Goal: Information Seeking & Learning: Learn about a topic

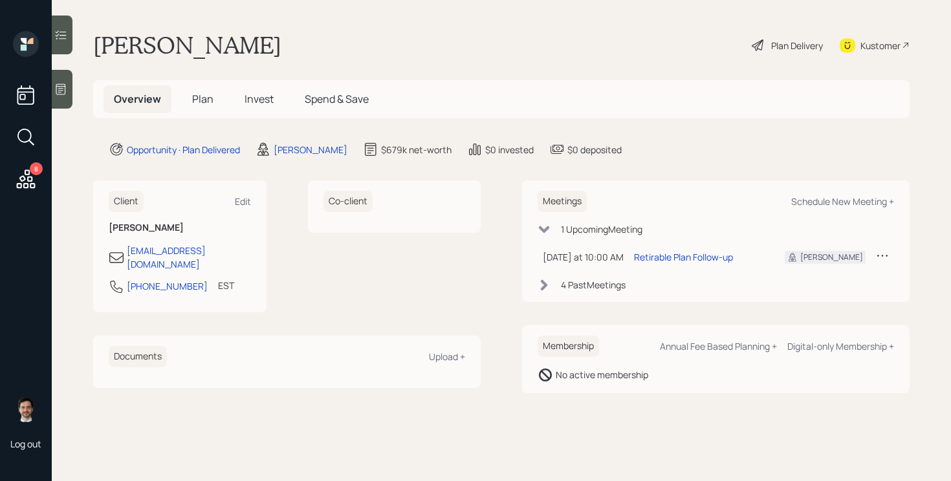
click at [197, 105] on span "Plan" at bounding box center [202, 99] width 21 height 14
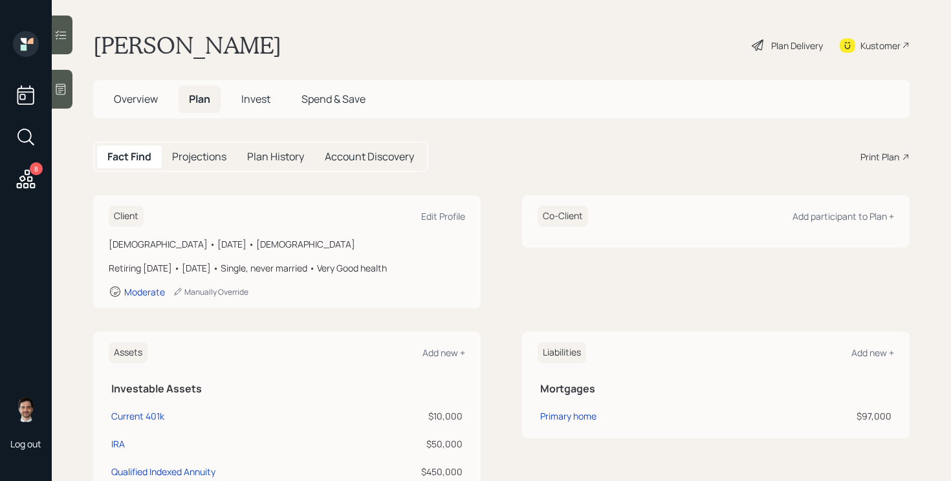
click at [793, 39] on div "Plan Delivery" at bounding box center [797, 46] width 52 height 14
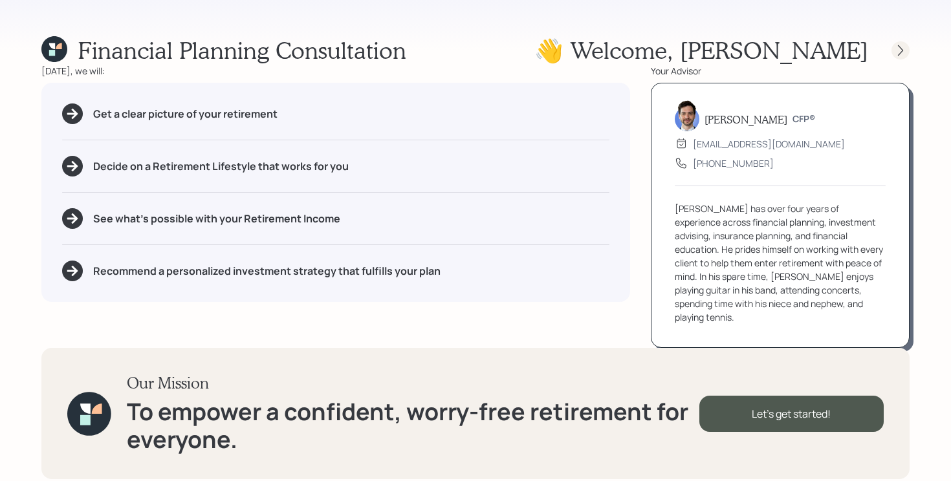
click at [893, 52] on div at bounding box center [901, 50] width 18 height 18
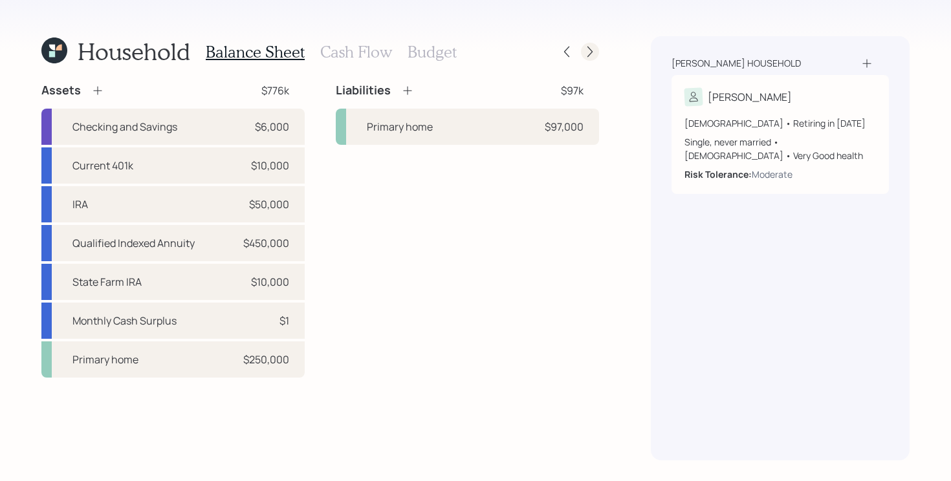
click at [595, 54] on icon at bounding box center [590, 51] width 13 height 13
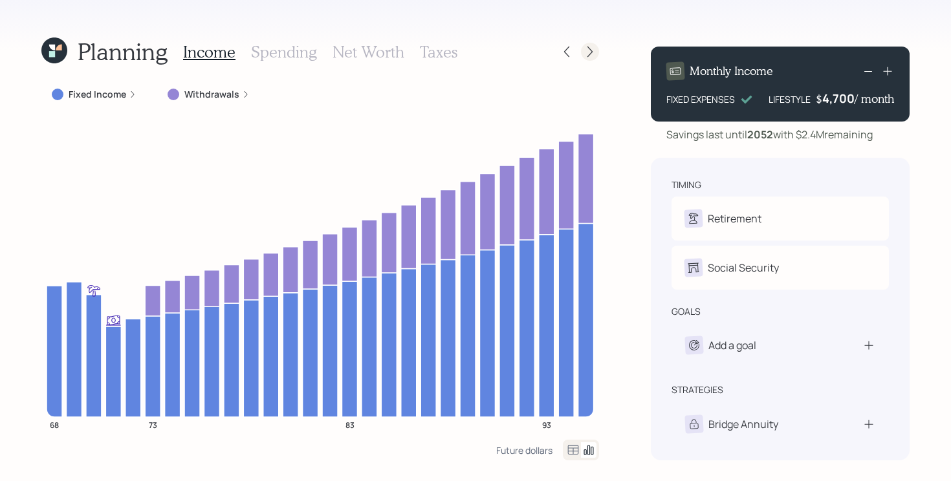
click at [592, 58] on icon at bounding box center [590, 51] width 13 height 13
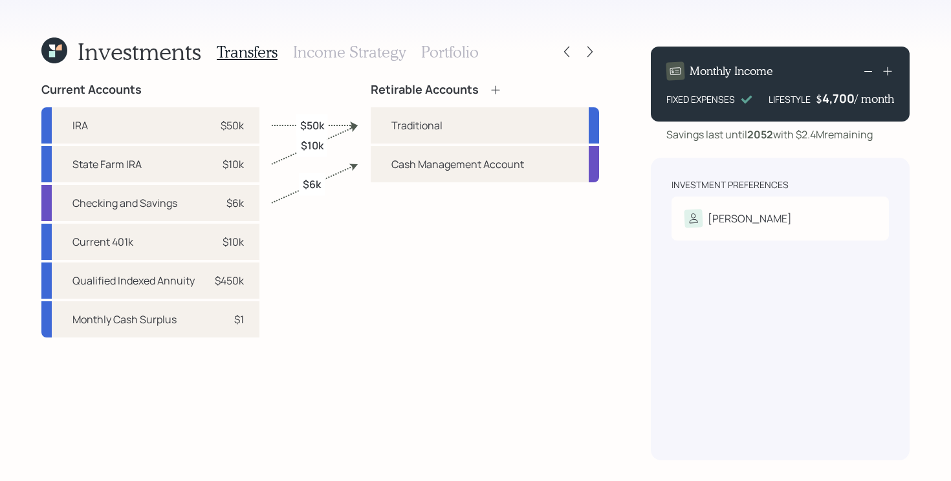
click at [61, 60] on icon at bounding box center [54, 51] width 26 height 26
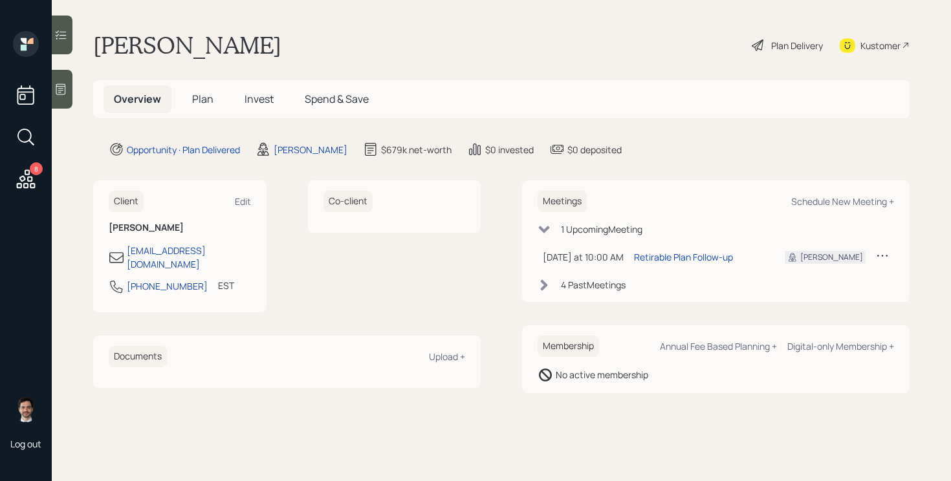
click at [786, 43] on div "Plan Delivery" at bounding box center [797, 46] width 52 height 14
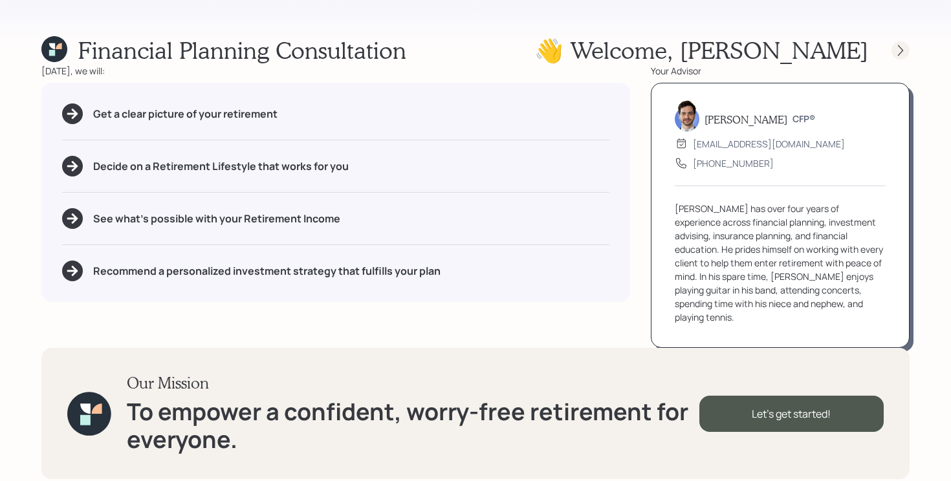
click at [900, 50] on icon at bounding box center [900, 50] width 13 height 13
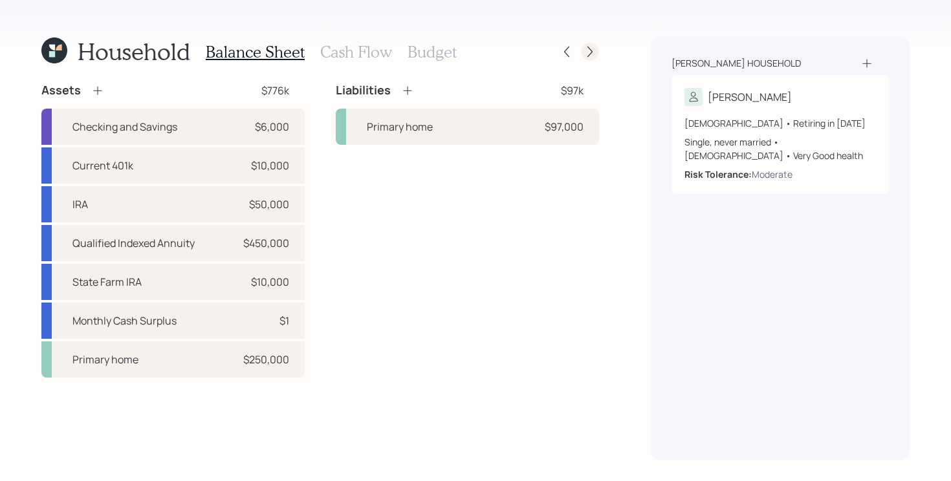
click at [593, 51] on icon at bounding box center [590, 51] width 13 height 13
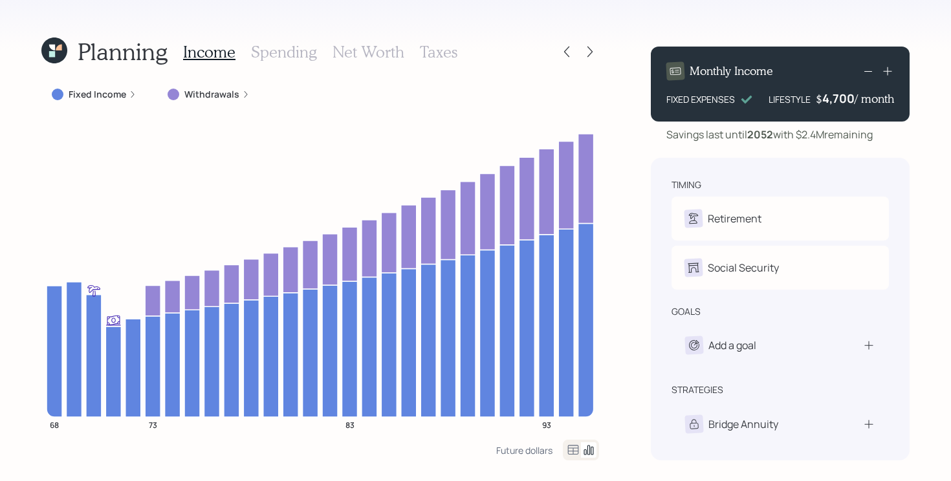
click at [207, 99] on label "Withdrawals" at bounding box center [211, 94] width 55 height 13
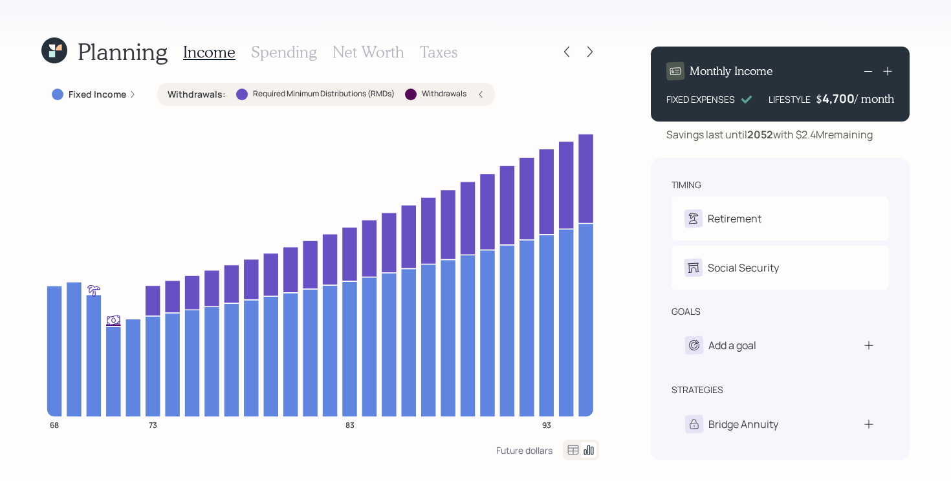
click at [203, 96] on label "Withdrawals :" at bounding box center [197, 94] width 58 height 13
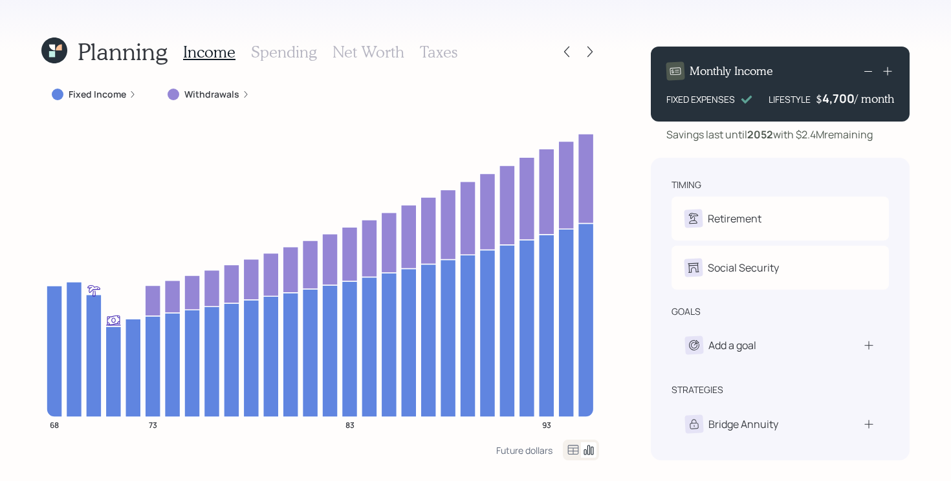
click at [58, 57] on icon at bounding box center [54, 51] width 26 height 26
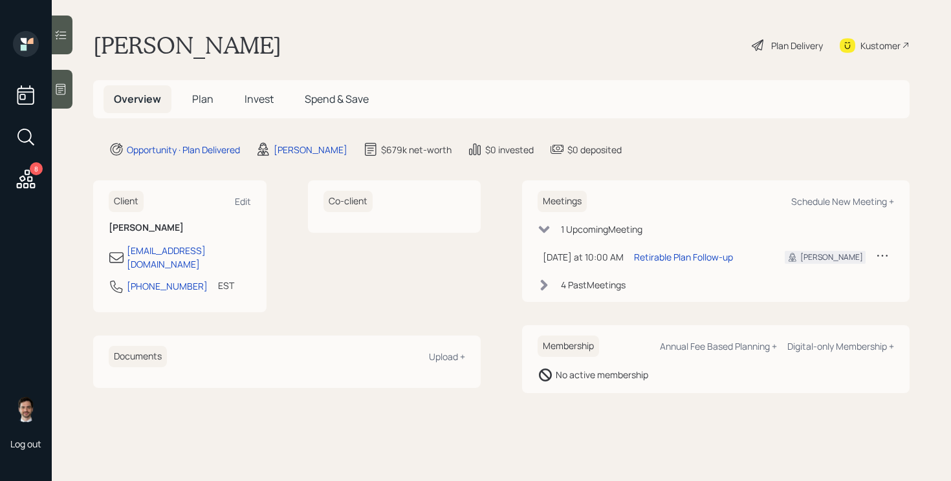
click at [775, 37] on div "Plan Delivery" at bounding box center [788, 45] width 74 height 28
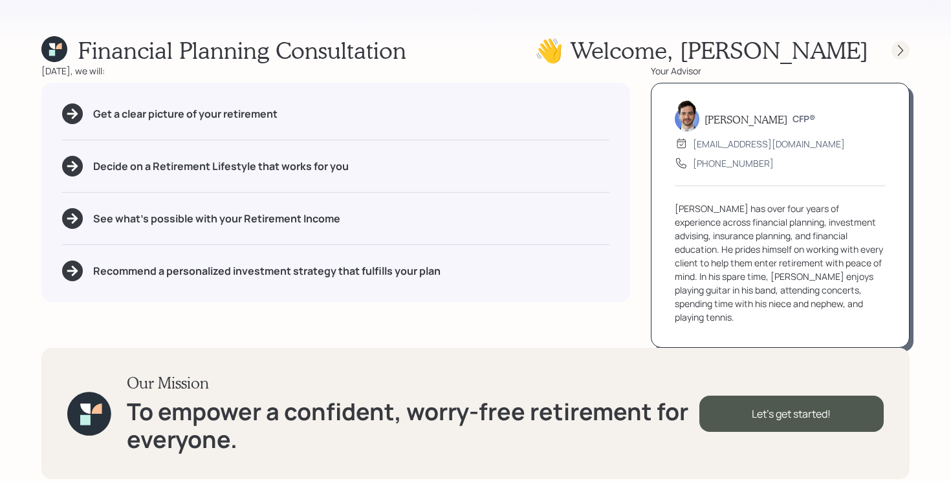
click at [895, 53] on icon at bounding box center [900, 50] width 13 height 13
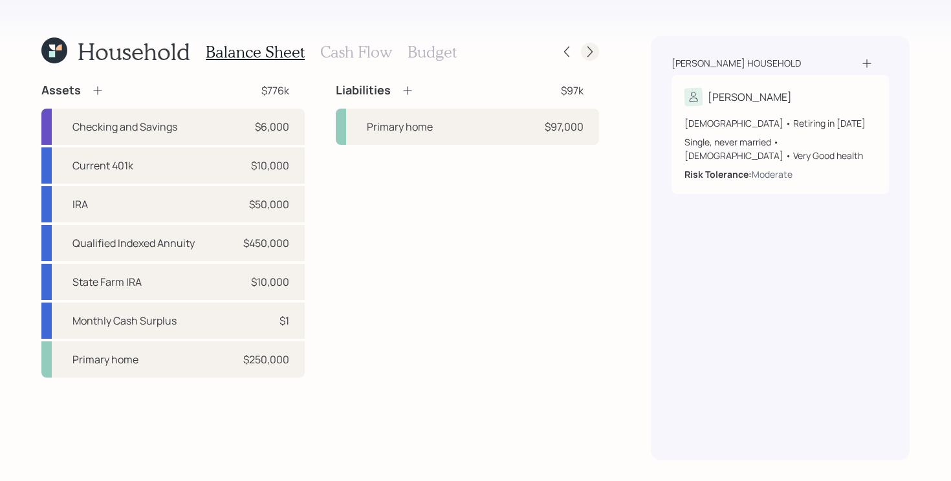
click at [589, 49] on icon at bounding box center [590, 51] width 13 height 13
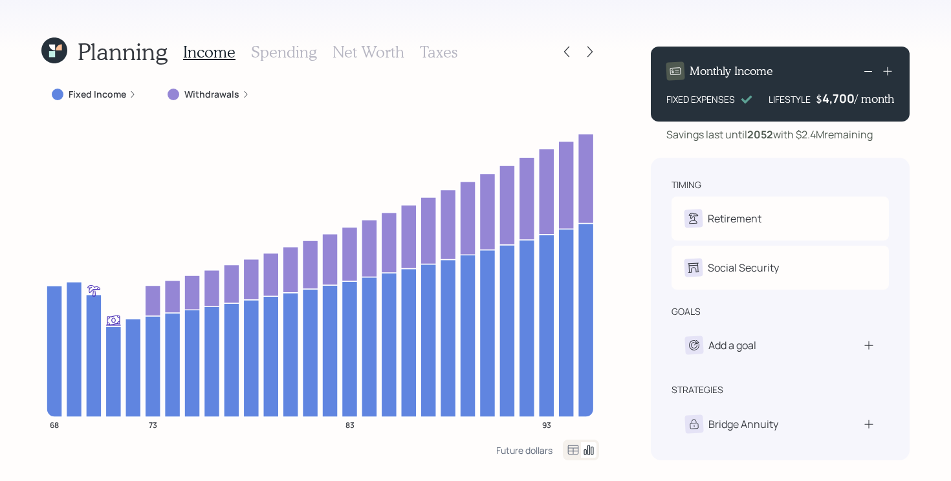
click at [589, 49] on icon at bounding box center [590, 51] width 13 height 13
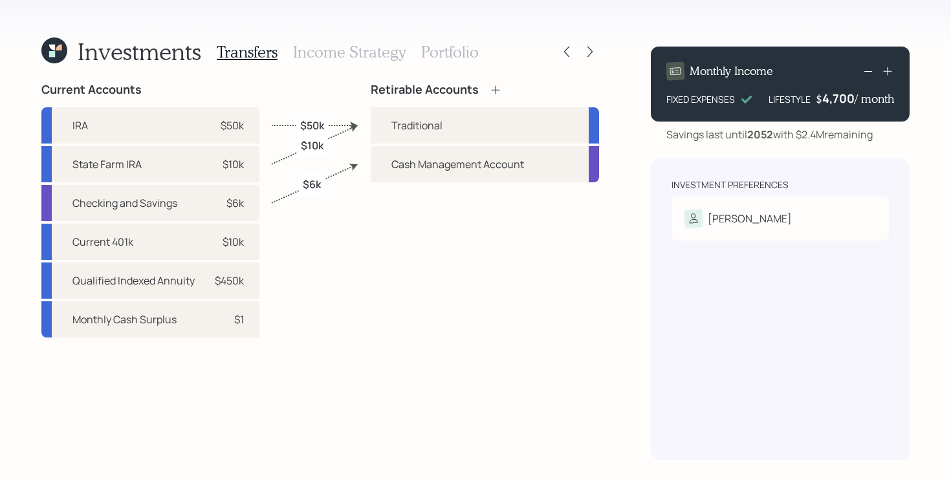
click at [439, 45] on h3 "Portfolio" at bounding box center [450, 52] width 58 height 19
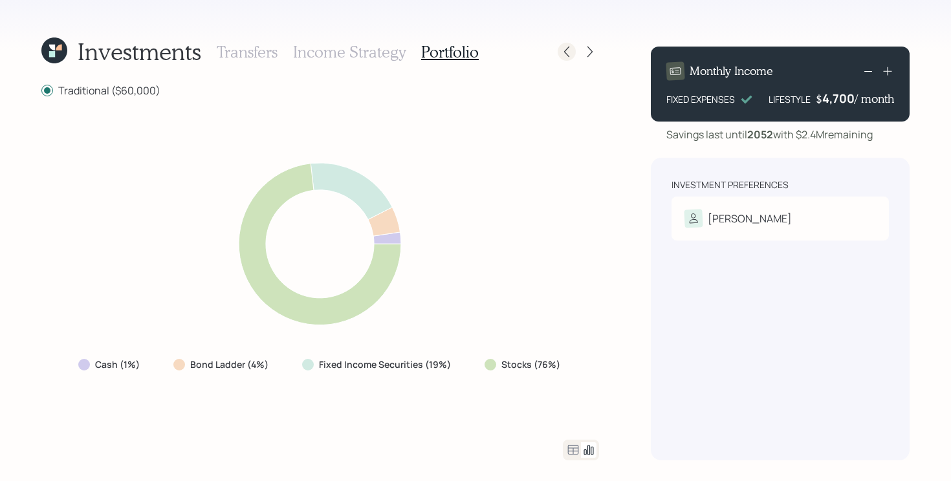
click at [564, 57] on icon at bounding box center [566, 51] width 13 height 13
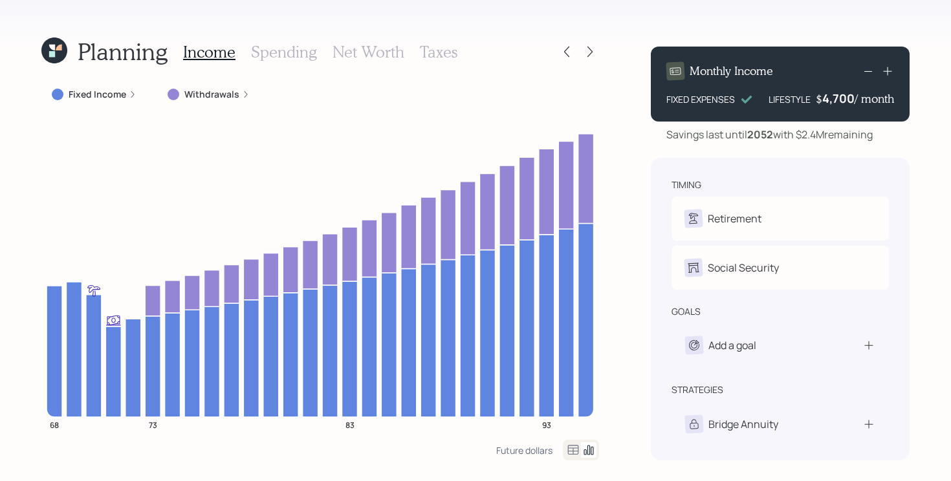
click at [635, 247] on div "Planning Income Spending Net Worth Taxes Fixed Income Withdrawals 68 73 83 93 F…" at bounding box center [475, 240] width 951 height 481
click at [578, 50] on div at bounding box center [578, 52] width 41 height 18
click at [594, 50] on icon at bounding box center [590, 51] width 13 height 13
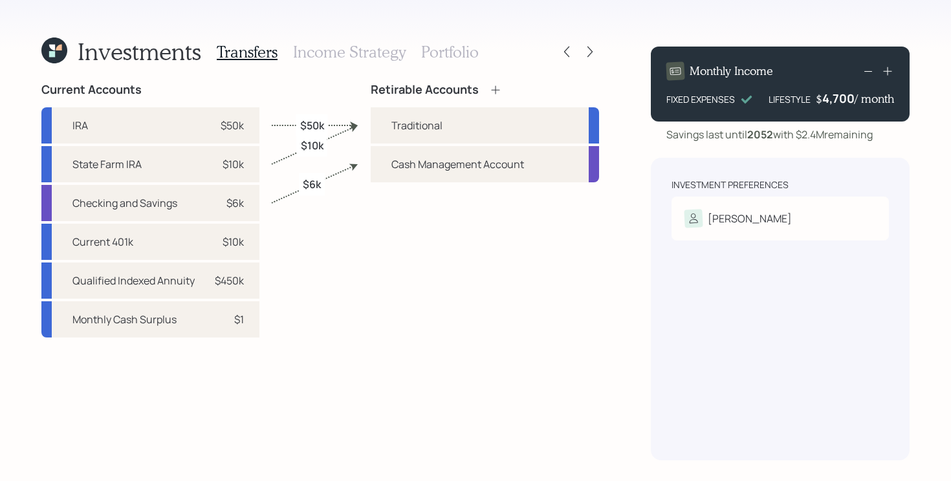
click at [459, 63] on div "Transfers Income Strategy Portfolio" at bounding box center [348, 51] width 262 height 31
click at [450, 51] on h3 "Portfolio" at bounding box center [450, 52] width 58 height 19
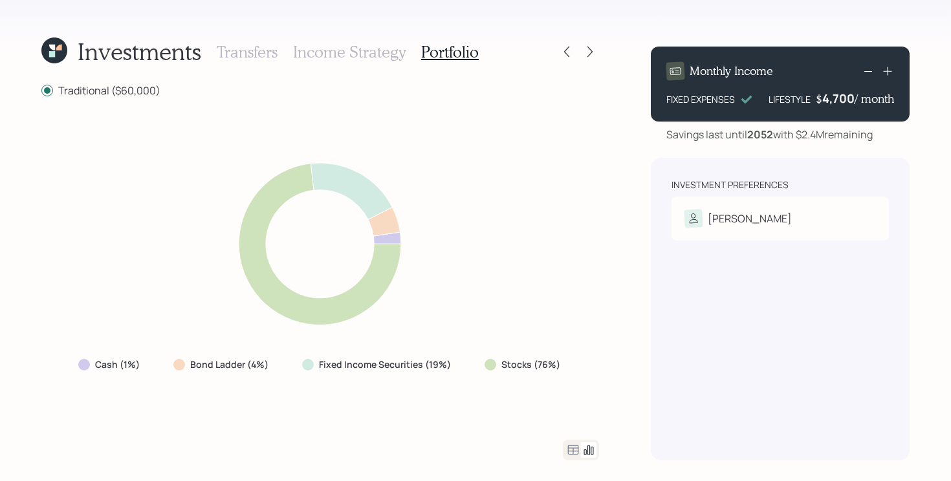
click at [203, 215] on icon at bounding box center [320, 244] width 335 height 187
click at [562, 51] on icon at bounding box center [566, 51] width 13 height 13
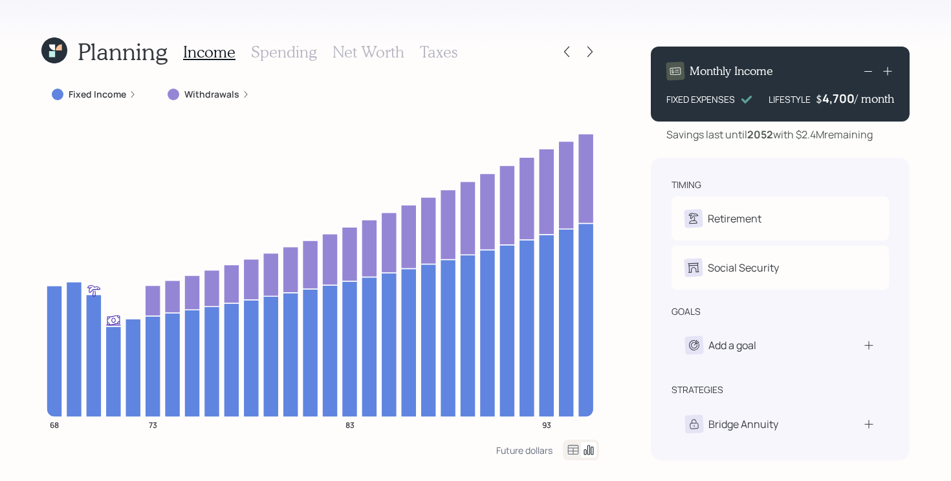
click at [89, 100] on label "Fixed Income" at bounding box center [98, 94] width 58 height 13
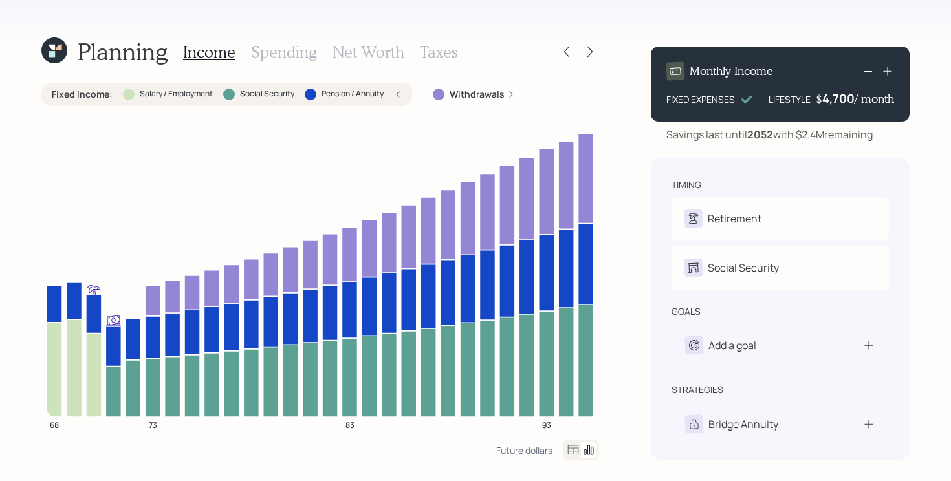
click at [93, 93] on label "Fixed Income :" at bounding box center [82, 94] width 61 height 13
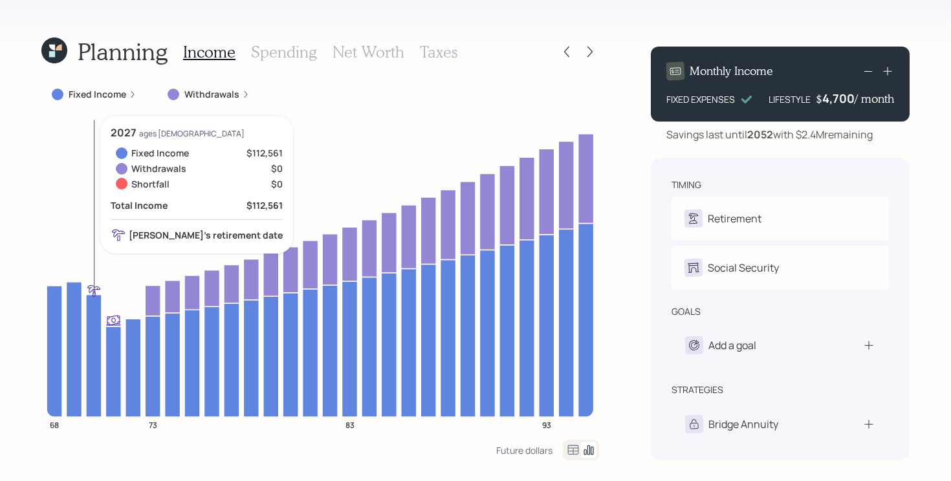
click at [84, 184] on icon "68 73 83 93" at bounding box center [320, 278] width 558 height 324
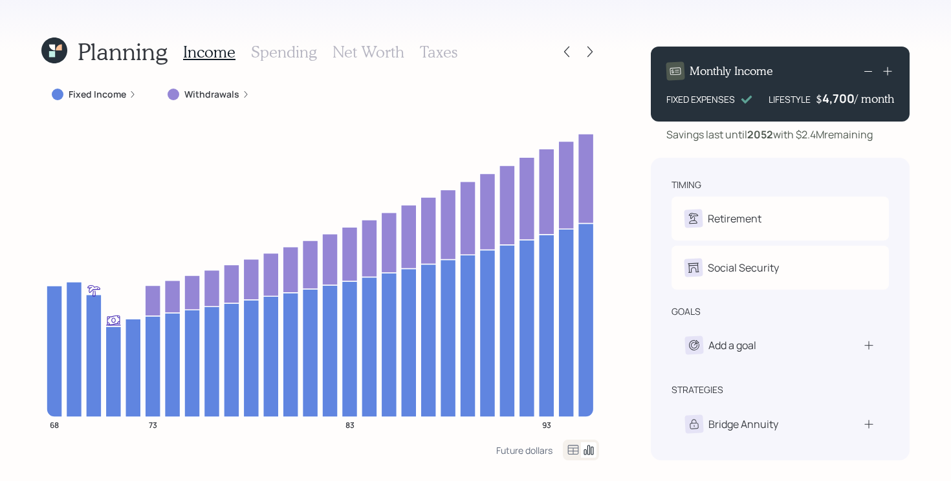
click at [34, 253] on div "Planning Income Spending Net Worth Taxes Fixed Income Withdrawals 68 73 83 93 F…" at bounding box center [475, 240] width 951 height 481
